Goal: Task Accomplishment & Management: Manage account settings

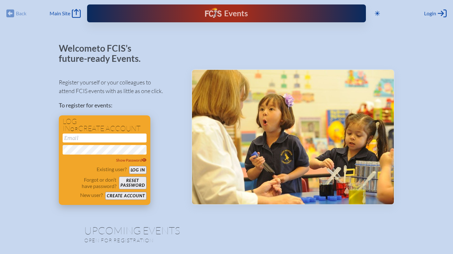
type input "[EMAIL_ADDRESS][DOMAIN_NAME]"
click at [140, 171] on button "Log in" at bounding box center [137, 170] width 17 height 8
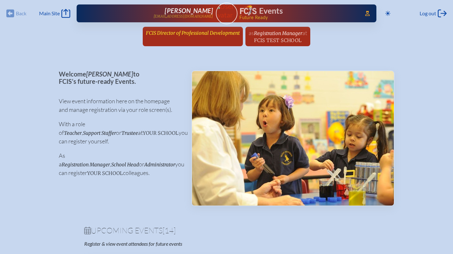
click at [158, 31] on span "FCIS Director of Professional Development" at bounding box center [193, 33] width 94 height 6
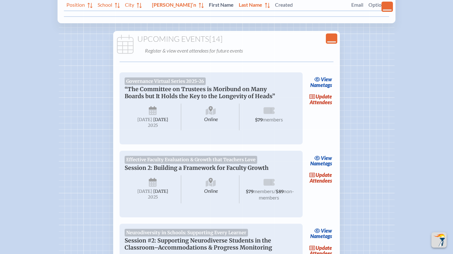
scroll to position [168, 0]
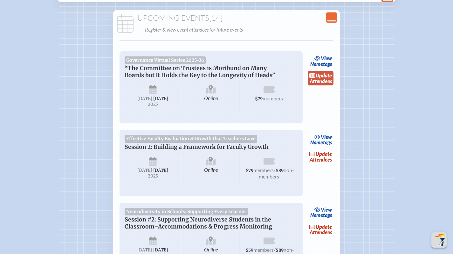
click at [316, 78] on link "update Attendees" at bounding box center [321, 78] width 26 height 15
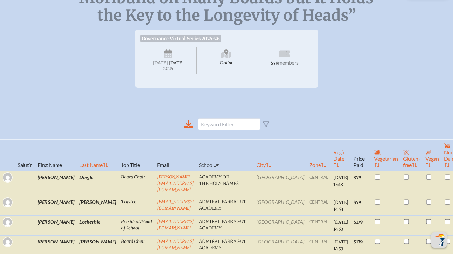
scroll to position [170, 0]
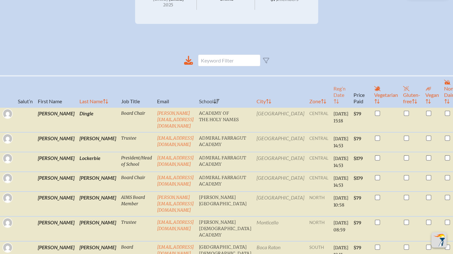
click at [331, 102] on th "Reg’n Date" at bounding box center [341, 91] width 20 height 31
checkbox input "true"
checkbox input "false"
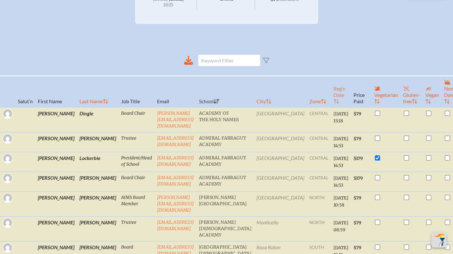
checkbox input "true"
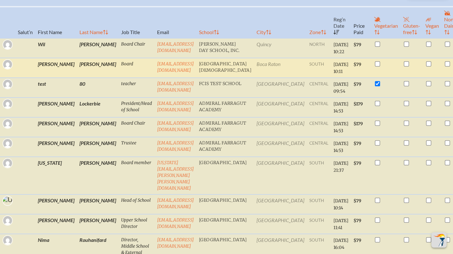
scroll to position [256, 0]
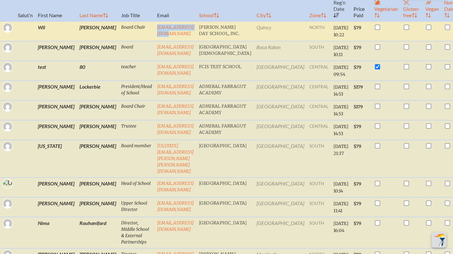
drag, startPoint x: 180, startPoint y: 31, endPoint x: 127, endPoint y: 30, distance: 52.8
click at [127, 30] on tr "[PERSON_NAME] Board Chair [PERSON_NAME][EMAIL_ADDRESS][DOMAIN_NAME] [PERSON_NAM…" at bounding box center [237, 31] width 475 height 20
copy tr "[EMAIL_ADDRESS][DOMAIN_NAME]"
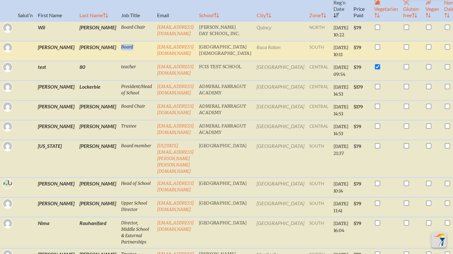
drag, startPoint x: 181, startPoint y: 54, endPoint x: 127, endPoint y: 53, distance: 54.4
click at [127, 53] on tr "[PERSON_NAME] Board [EMAIL_ADDRESS][DOMAIN_NAME] [GEOGRAPHIC_DATA] [GEOGRAPHIC_…" at bounding box center [237, 51] width 475 height 20
drag, startPoint x: 192, startPoint y: 59, endPoint x: 127, endPoint y: 58, distance: 64.9
click at [127, 58] on tr "[PERSON_NAME] Board [EMAIL_ADDRESS][DOMAIN_NAME] [GEOGRAPHIC_DATA] [GEOGRAPHIC_…" at bounding box center [237, 51] width 475 height 20
copy tr "[EMAIL_ADDRESS][DOMAIN_NAME]"
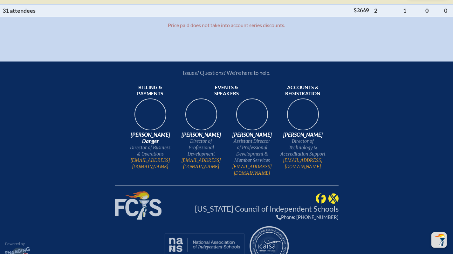
scroll to position [989, 0]
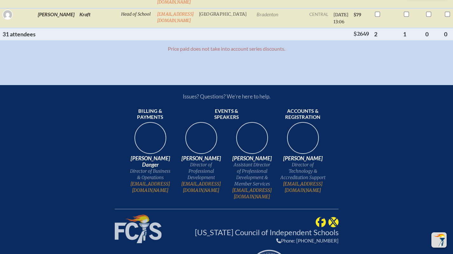
click at [101, 129] on div "Issues? Questions? We’re here to help. Billing & payments [PERSON_NAME] Danger …" at bounding box center [226, 189] width 453 height 209
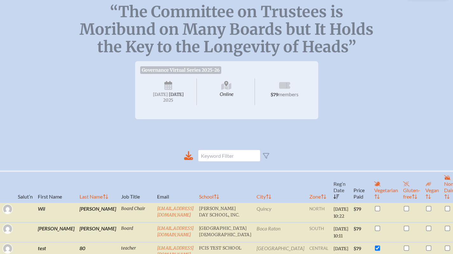
scroll to position [0, 0]
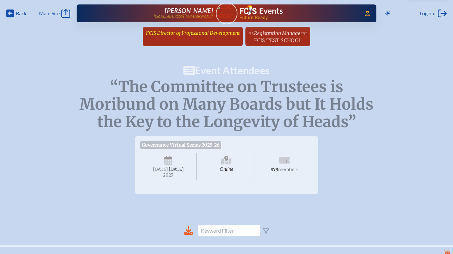
click at [202, 34] on span "FCIS Director of Professional Development" at bounding box center [193, 33] width 94 height 6
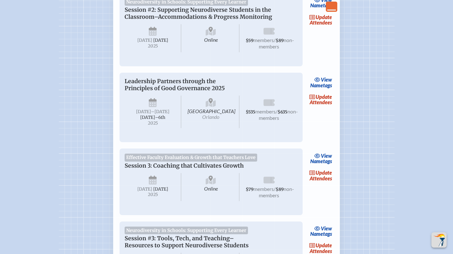
scroll to position [387, 0]
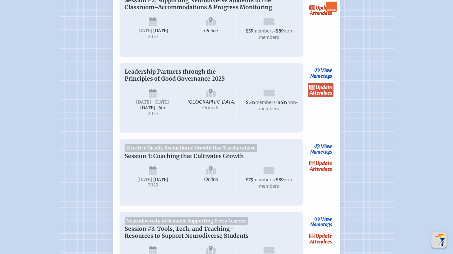
click at [321, 97] on link "update Attendees" at bounding box center [321, 90] width 26 height 15
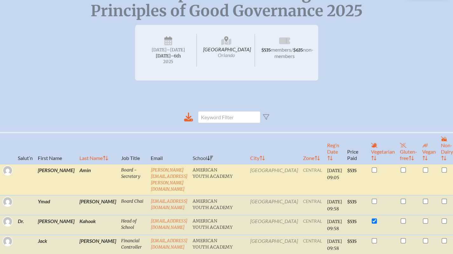
scroll to position [99, 0]
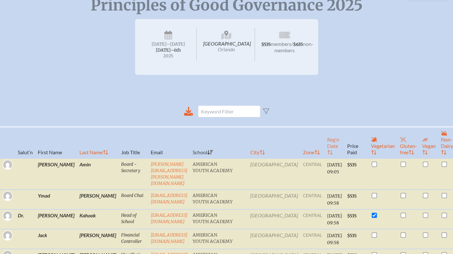
click at [325, 155] on th "Reg’n Date" at bounding box center [335, 142] width 20 height 31
checkbox input "false"
checkbox input "true"
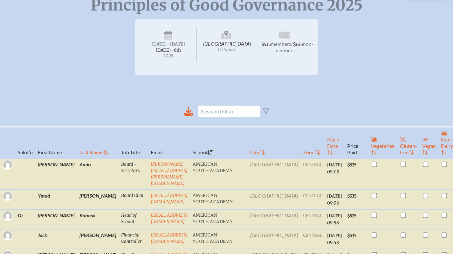
checkbox input "true"
checkbox input "false"
checkbox input "true"
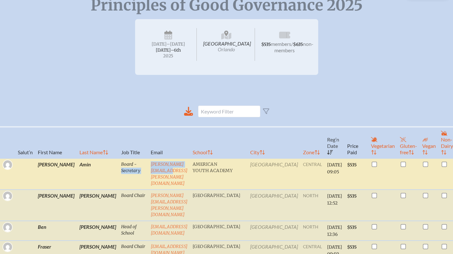
drag, startPoint x: 198, startPoint y: 172, endPoint x: 122, endPoint y: 170, distance: 75.1
click at [122, 170] on tr "[PERSON_NAME] Board - Secretary [PERSON_NAME][EMAIL_ADDRESS][PERSON_NAME][DOMAI…" at bounding box center [236, 173] width 472 height 31
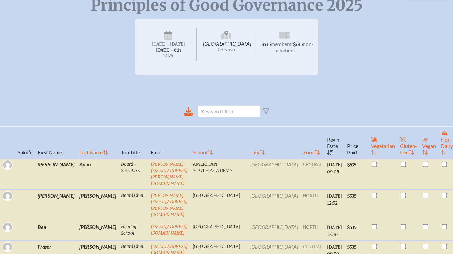
click at [161, 143] on th "Email" at bounding box center [169, 142] width 42 height 31
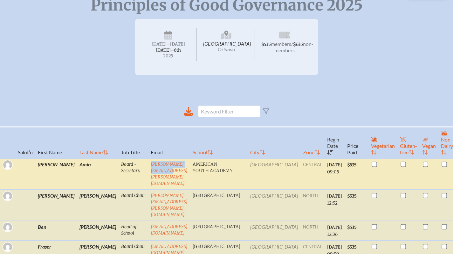
drag, startPoint x: 183, startPoint y: 168, endPoint x: 125, endPoint y: 170, distance: 58.3
click at [148, 170] on td "[PERSON_NAME][EMAIL_ADDRESS][PERSON_NAME][DOMAIN_NAME]" at bounding box center [169, 173] width 42 height 31
copy link "[PERSON_NAME][EMAIL_ADDRESS][PERSON_NAME][DOMAIN_NAME]"
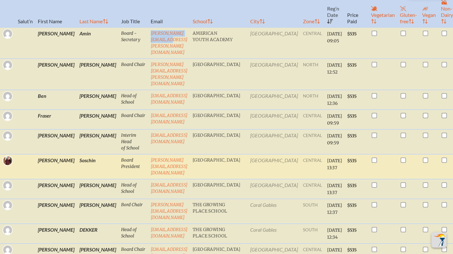
scroll to position [231, 0]
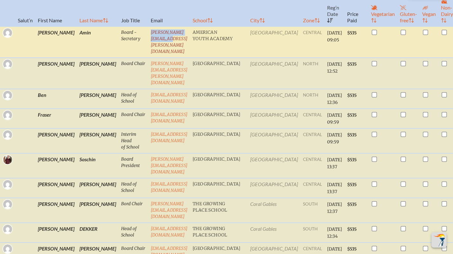
copy link "[PERSON_NAME][EMAIL_ADDRESS][PERSON_NAME][DOMAIN_NAME]"
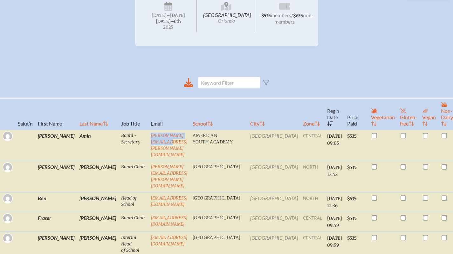
scroll to position [132, 0]
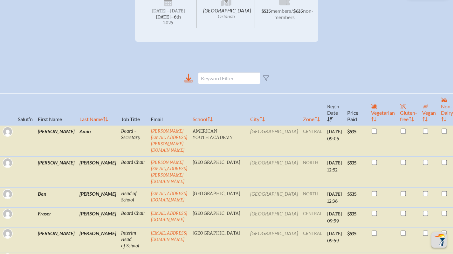
click at [192, 81] on icon at bounding box center [189, 76] width 6 height 7
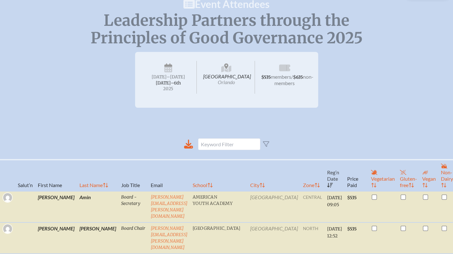
scroll to position [0, 0]
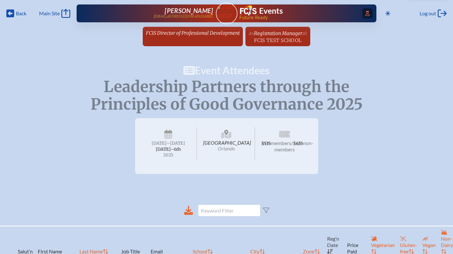
click at [367, 12] on icon at bounding box center [368, 13] width 4 height 5
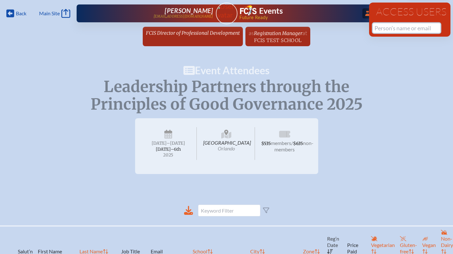
click at [388, 30] on input "text" at bounding box center [406, 28] width 67 height 10
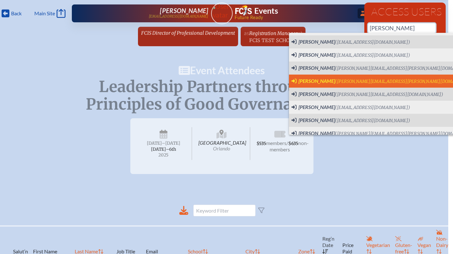
scroll to position [65, 0]
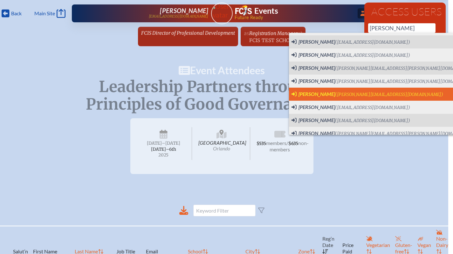
click at [345, 91] on span "[PERSON_NAME] ([PERSON_NAME][EMAIL_ADDRESS][DOMAIN_NAME])" at bounding box center [368, 94] width 152 height 7
type input "[PERSON_NAME][EMAIL_ADDRESS][DOMAIN_NAME]"
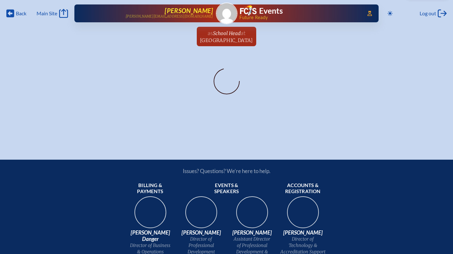
click at [198, 10] on span "[PERSON_NAME]" at bounding box center [189, 11] width 48 height 8
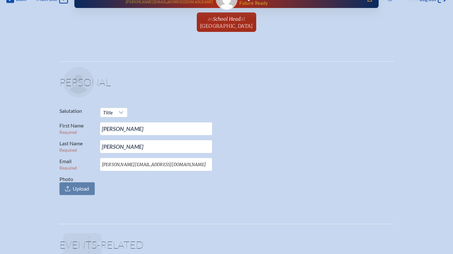
scroll to position [57, 0]
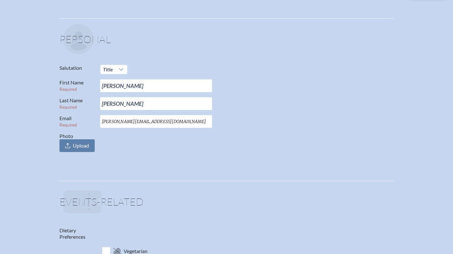
click at [102, 122] on input "[PERSON_NAME][EMAIL_ADDRESS][DOMAIN_NAME]" at bounding box center [156, 121] width 112 height 13
type input "nspencer@shorecrest.org"
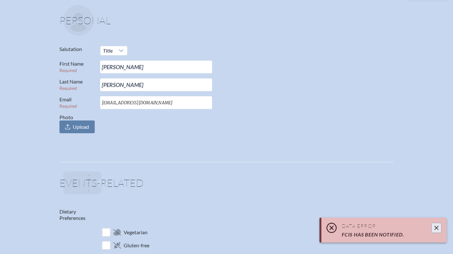
scroll to position [42, 0]
